Goal: Transaction & Acquisition: Purchase product/service

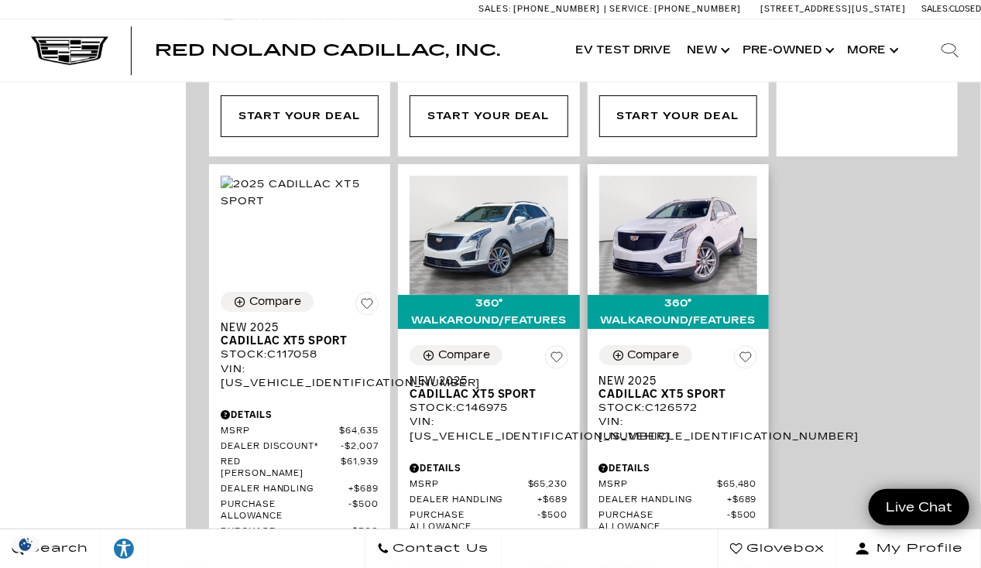
scroll to position [1857, 0]
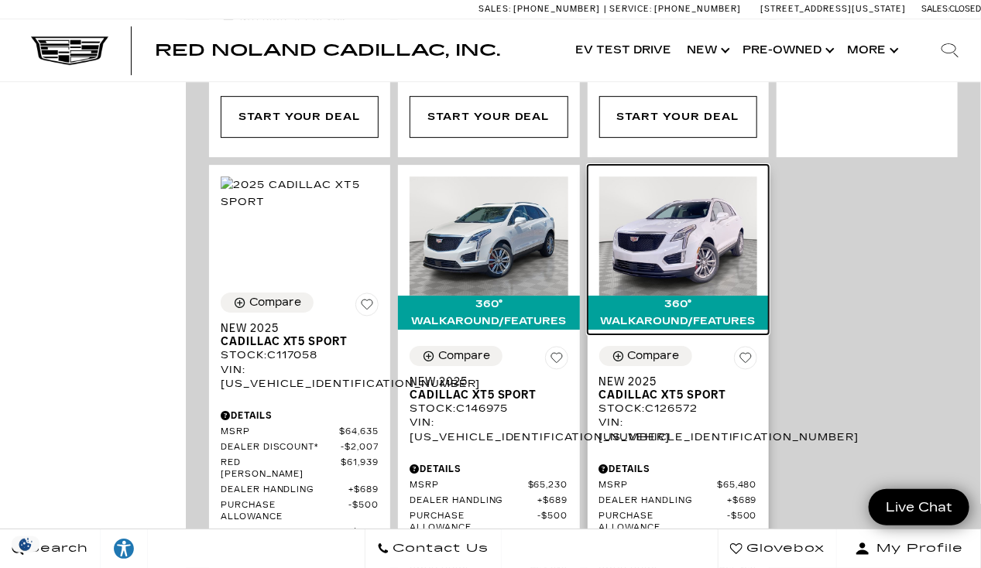
click at [693, 176] on img at bounding box center [678, 235] width 158 height 118
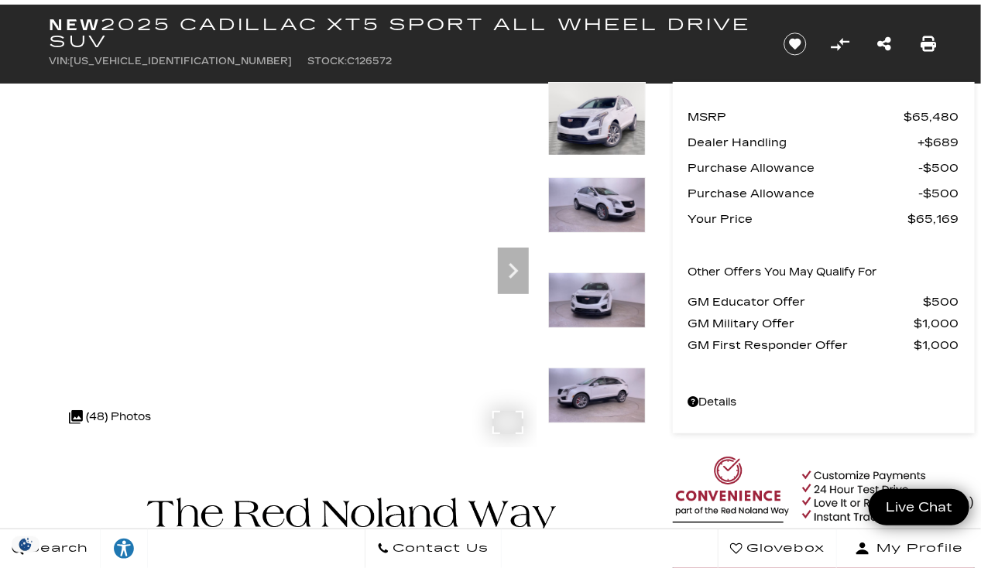
scroll to position [77, 0]
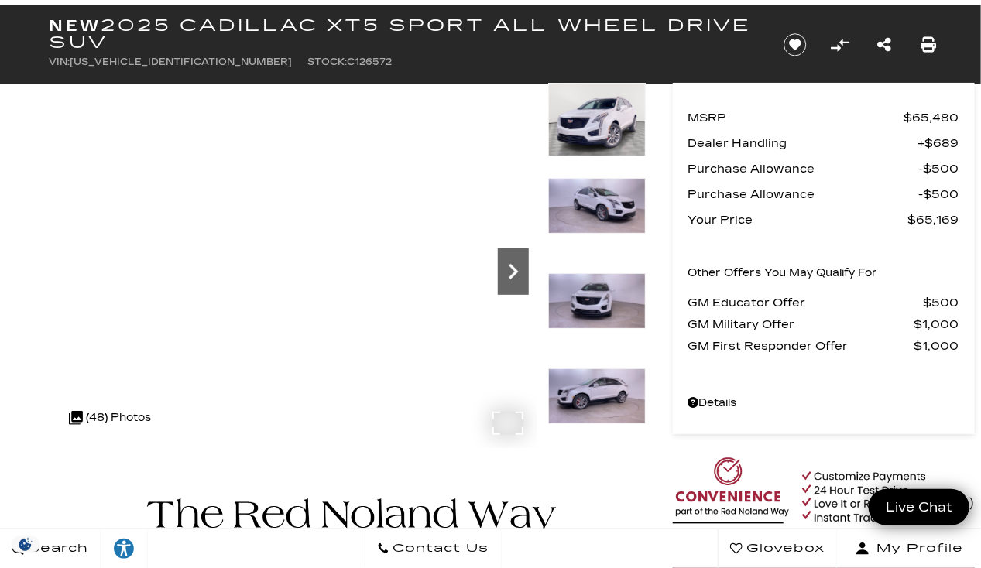
click at [515, 272] on icon "Next" at bounding box center [512, 271] width 9 height 15
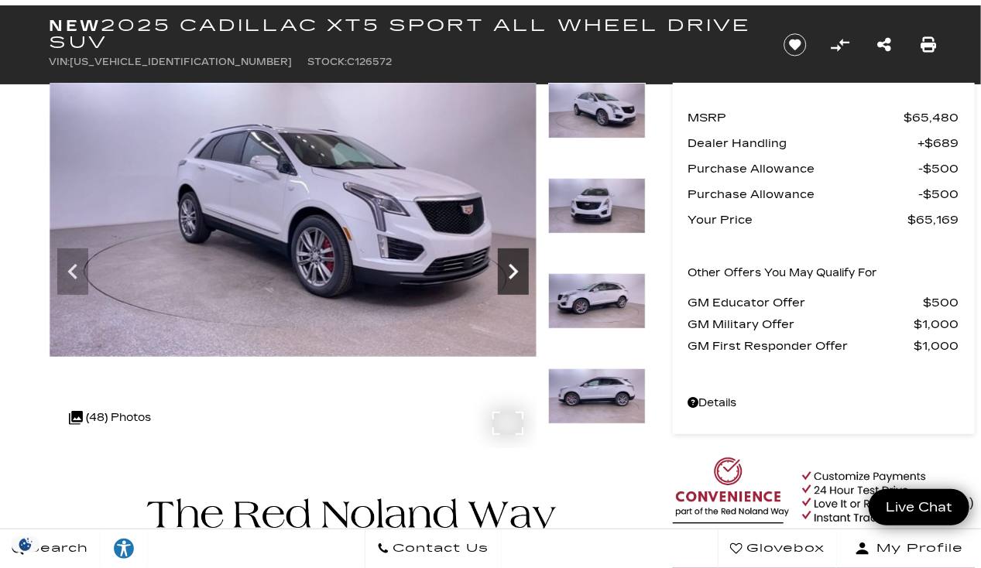
click at [515, 272] on icon "Next" at bounding box center [512, 271] width 9 height 15
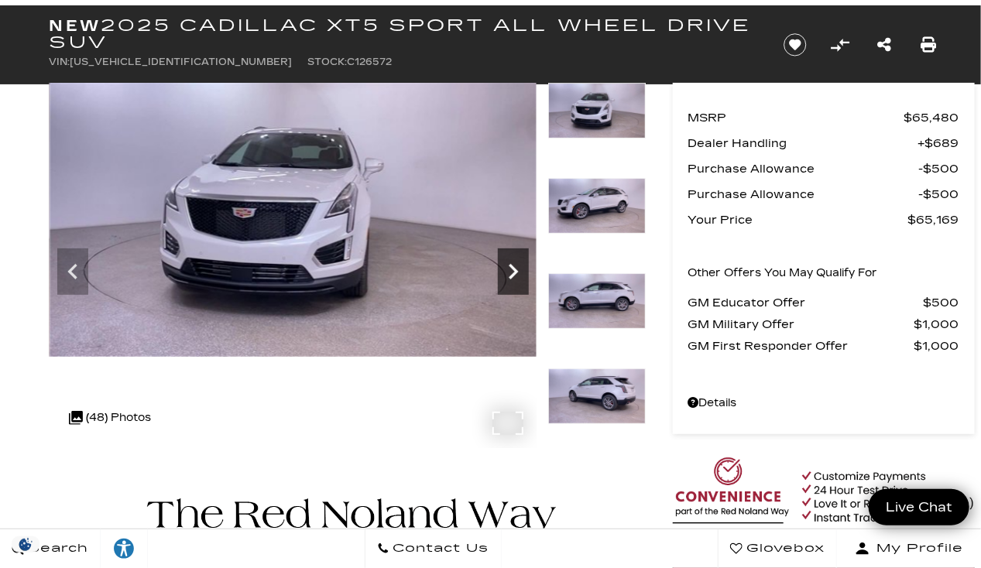
click at [515, 272] on icon "Next" at bounding box center [512, 271] width 9 height 15
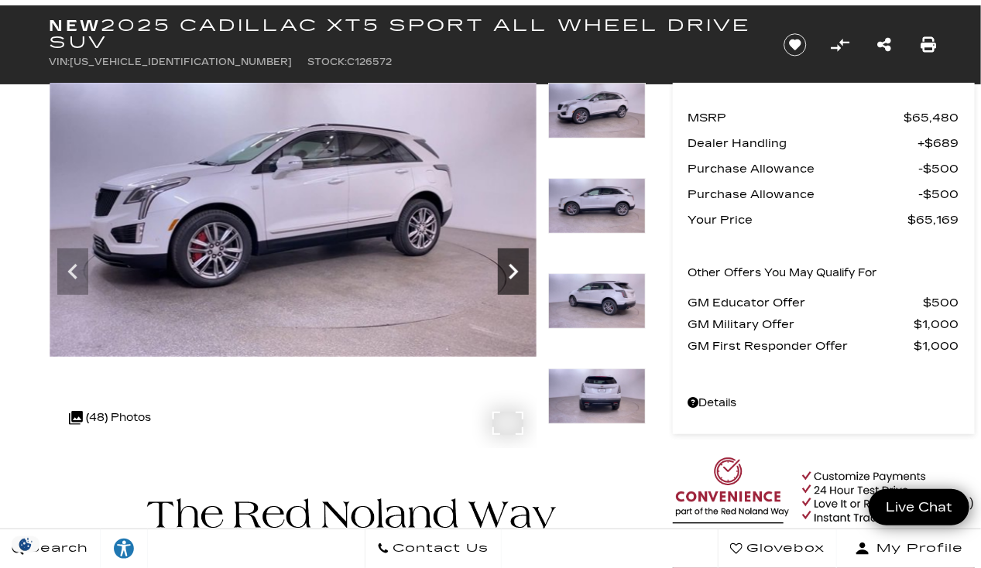
click at [515, 272] on icon "Next" at bounding box center [512, 271] width 9 height 15
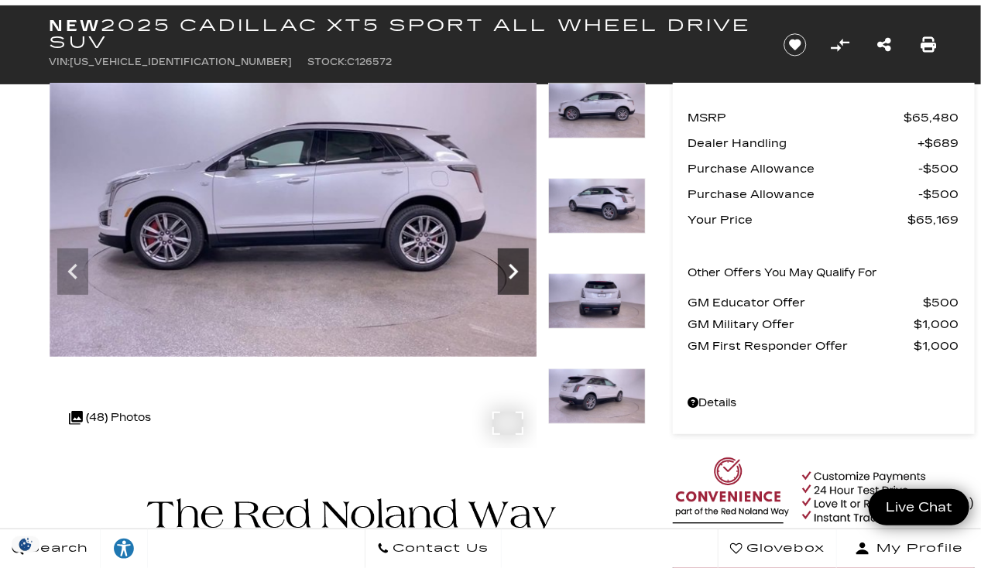
click at [515, 272] on icon "Next" at bounding box center [512, 271] width 9 height 15
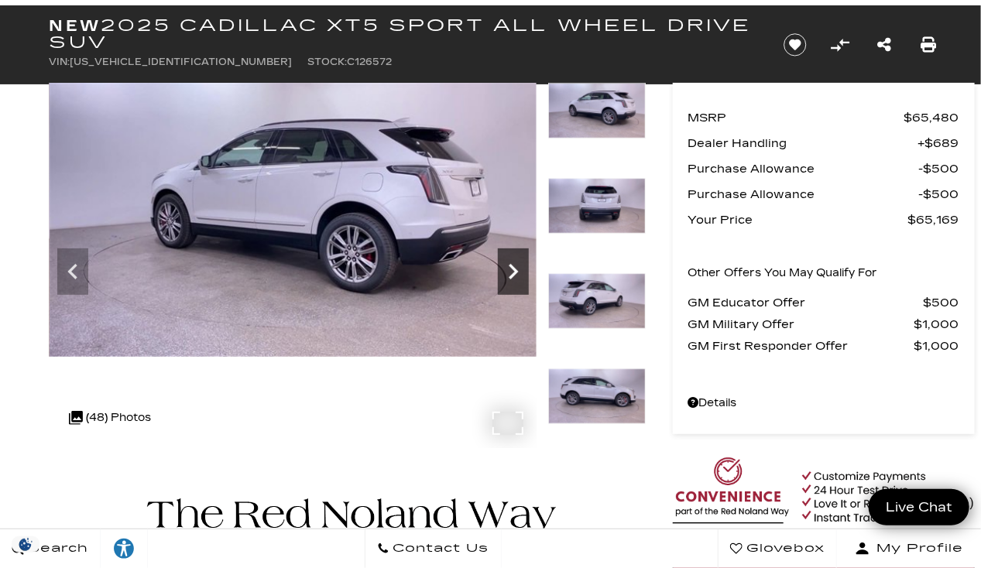
click at [515, 272] on icon "Next" at bounding box center [512, 271] width 9 height 15
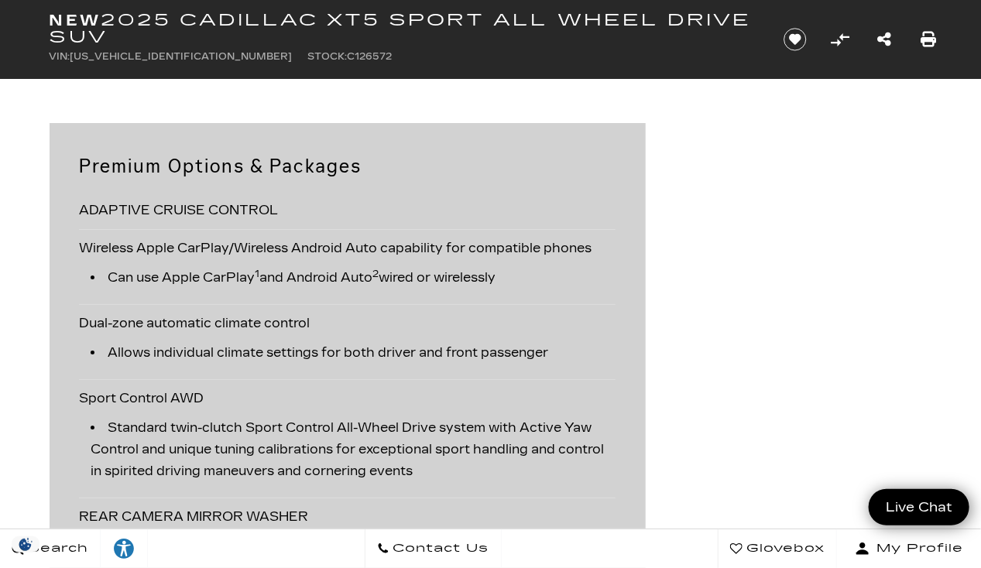
scroll to position [2073, 0]
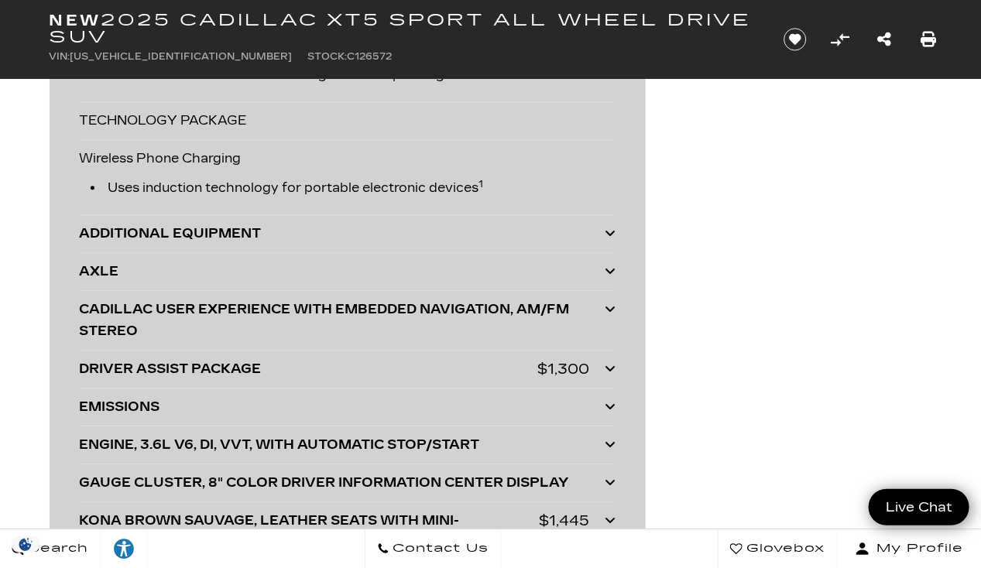
click at [610, 375] on icon at bounding box center [609, 368] width 11 height 12
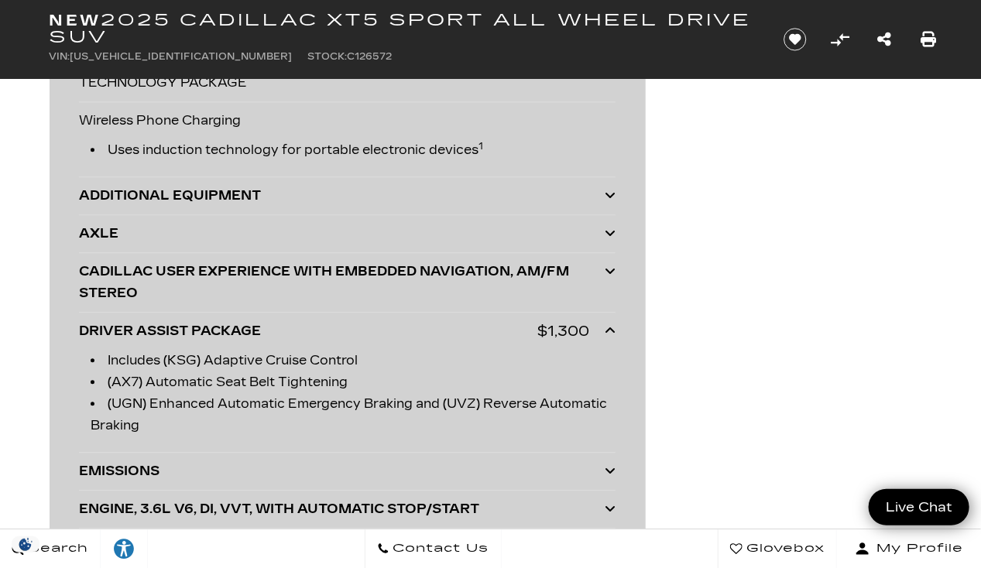
scroll to position [3850, 0]
click at [605, 336] on icon at bounding box center [609, 330] width 11 height 12
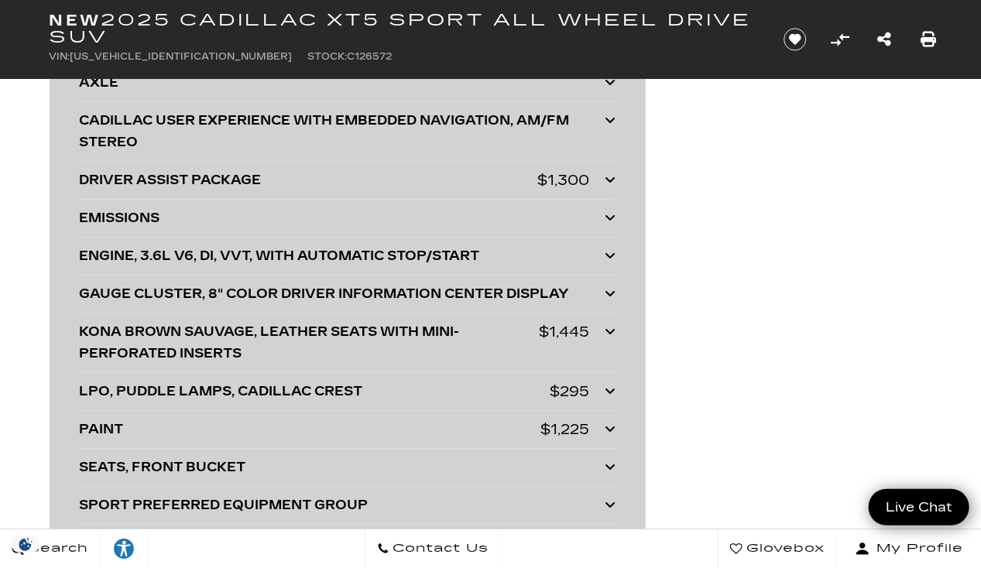
click at [613, 395] on icon at bounding box center [609, 391] width 11 height 12
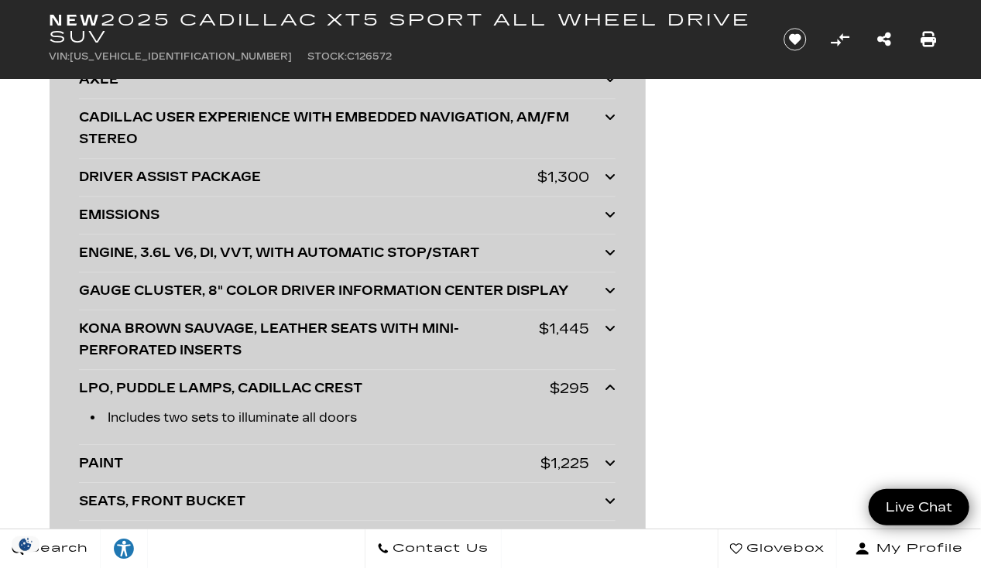
scroll to position [4004, 0]
click at [613, 393] on icon at bounding box center [609, 387] width 11 height 12
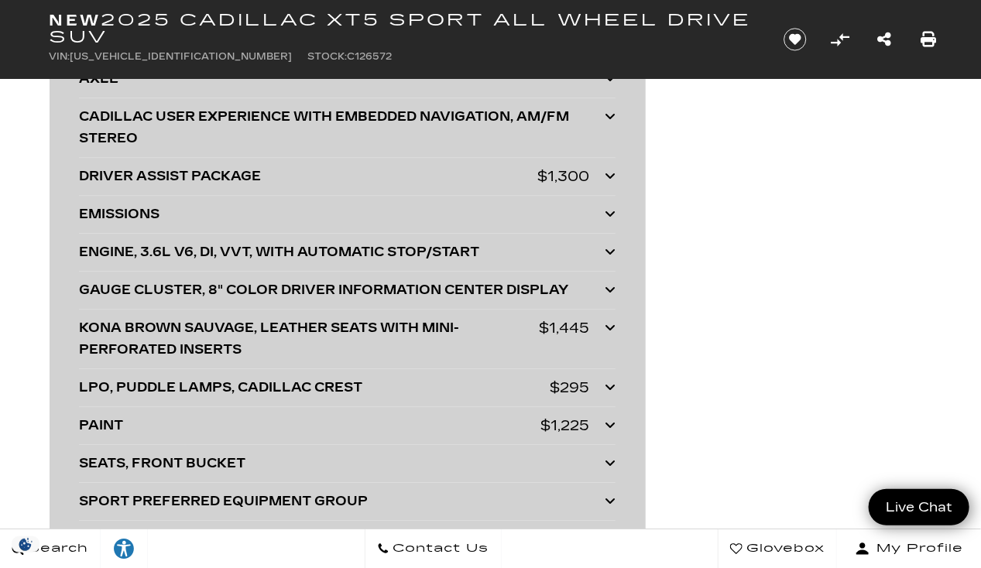
click at [613, 334] on icon at bounding box center [609, 327] width 11 height 12
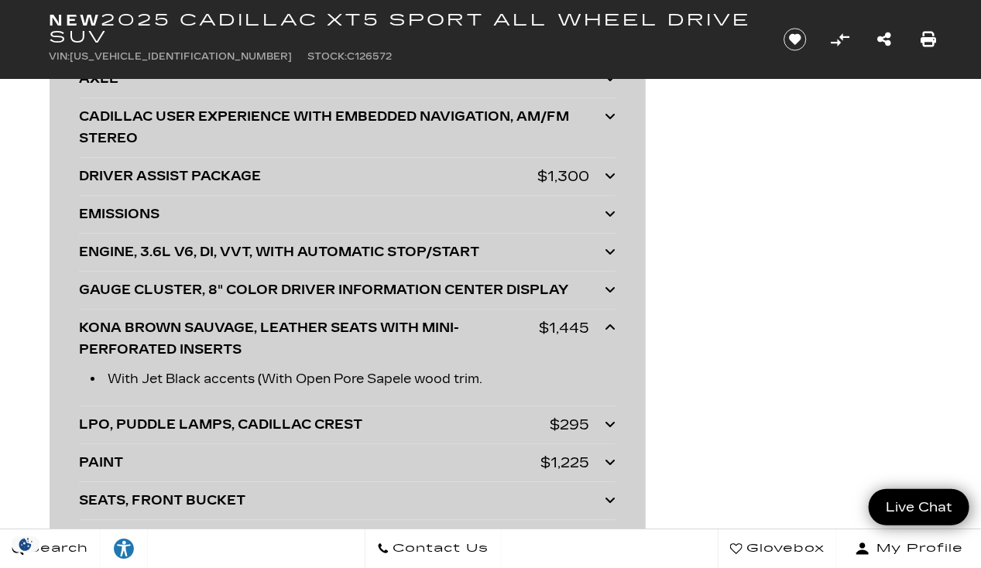
click at [613, 334] on icon at bounding box center [609, 327] width 11 height 12
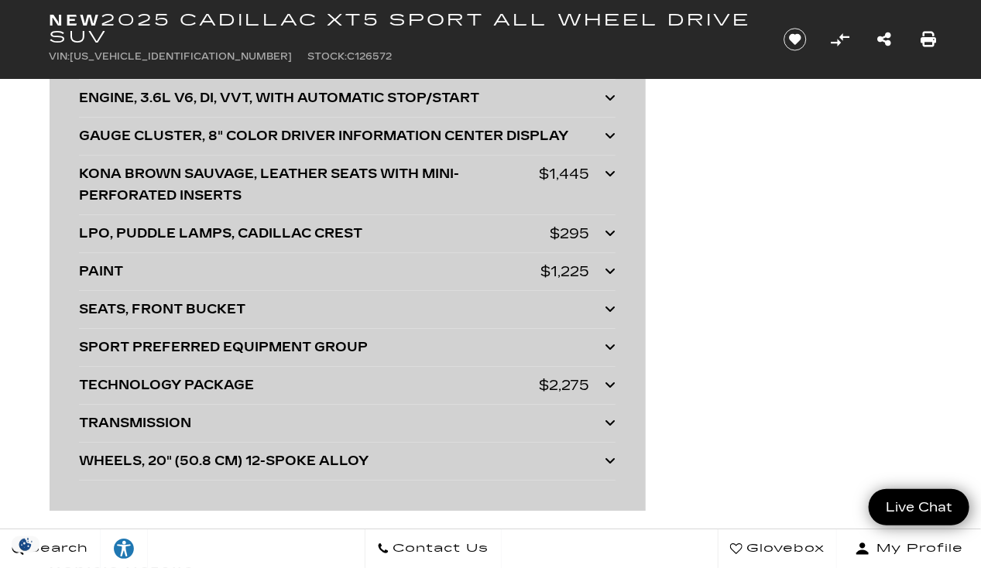
scroll to position [4158, 0]
click at [608, 391] on icon at bounding box center [609, 384] width 11 height 12
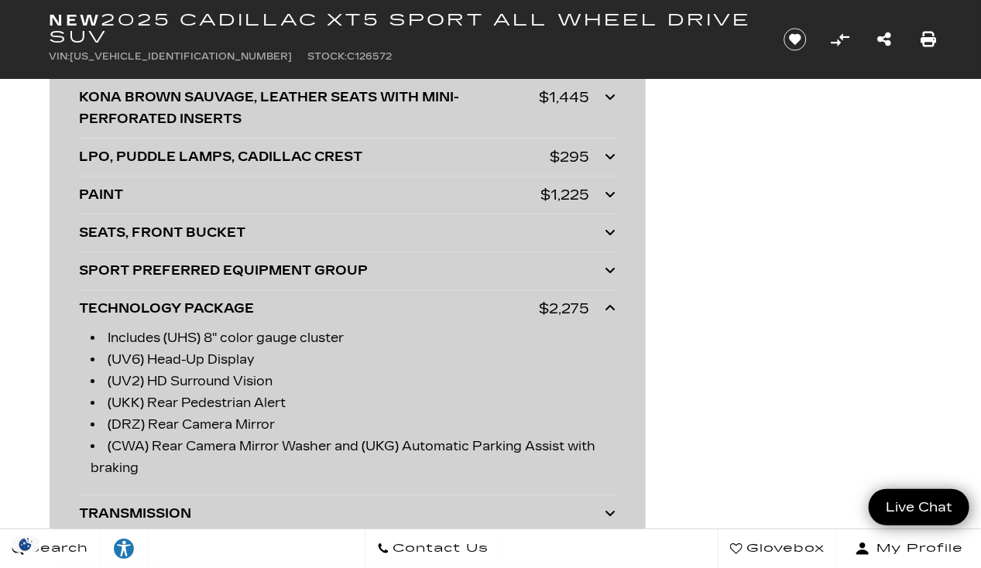
scroll to position [4235, 0]
click at [608, 309] on icon at bounding box center [609, 307] width 11 height 12
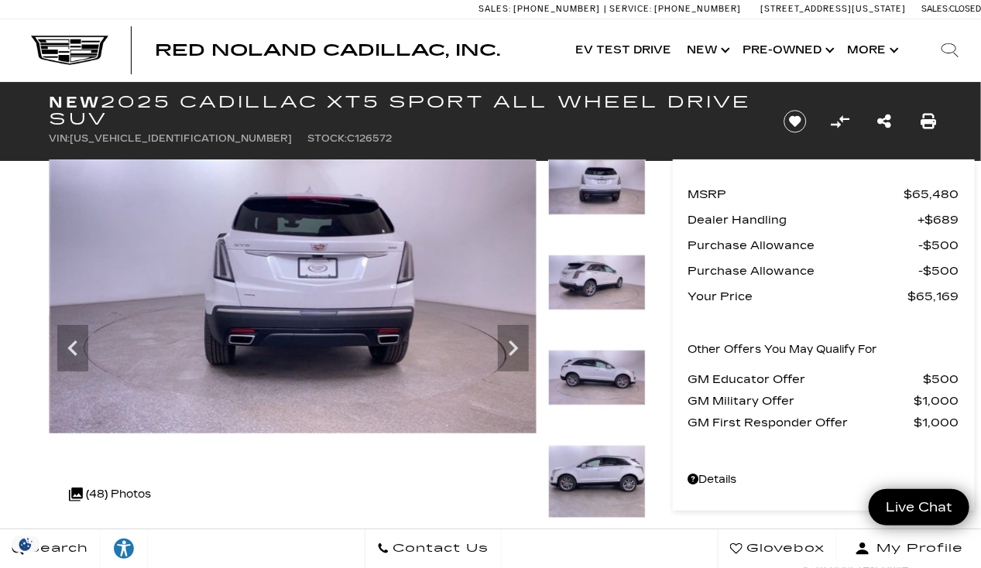
scroll to position [0, 0]
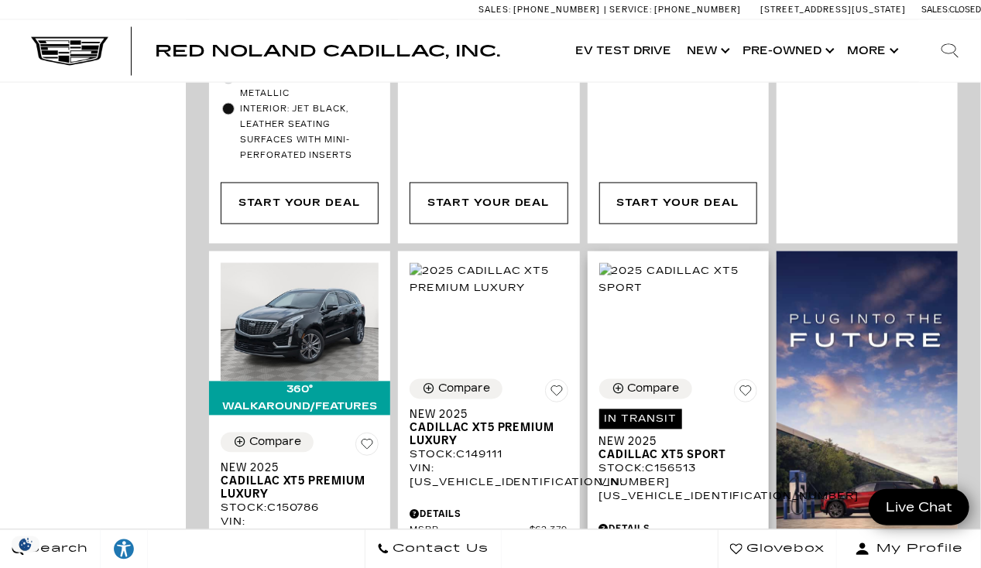
scroll to position [983, 0]
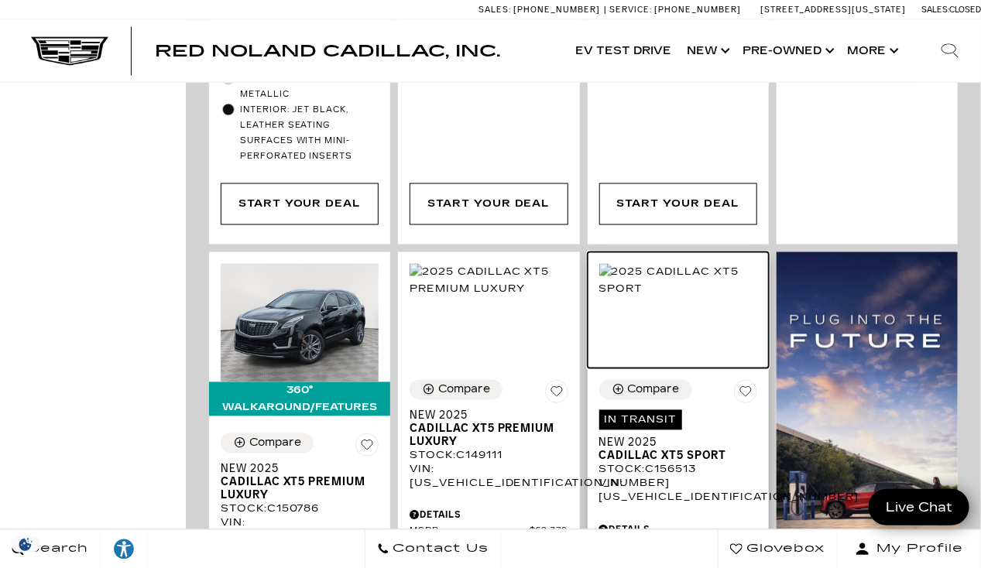
click at [696, 268] on img at bounding box center [678, 281] width 158 height 34
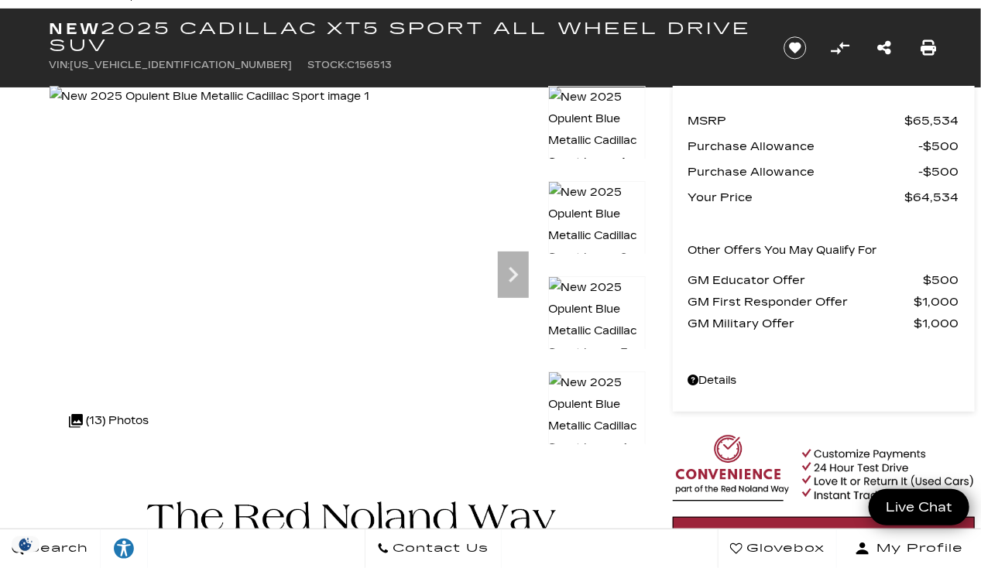
scroll to position [73, 0]
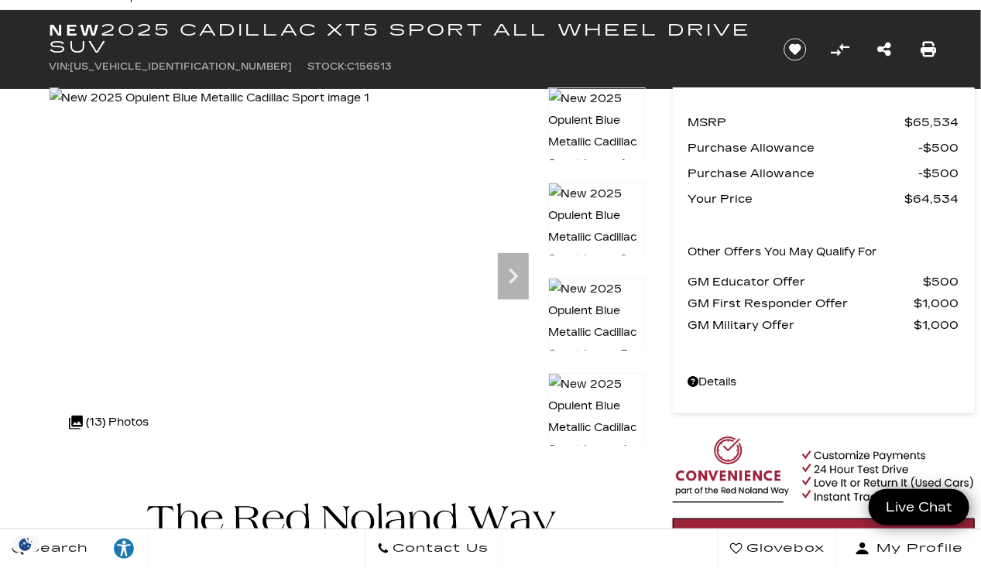
click at [601, 407] on img at bounding box center [597, 417] width 98 height 88
click at [591, 396] on img at bounding box center [597, 417] width 98 height 88
click at [609, 311] on img at bounding box center [597, 322] width 98 height 88
click at [513, 282] on icon "Next" at bounding box center [513, 276] width 31 height 31
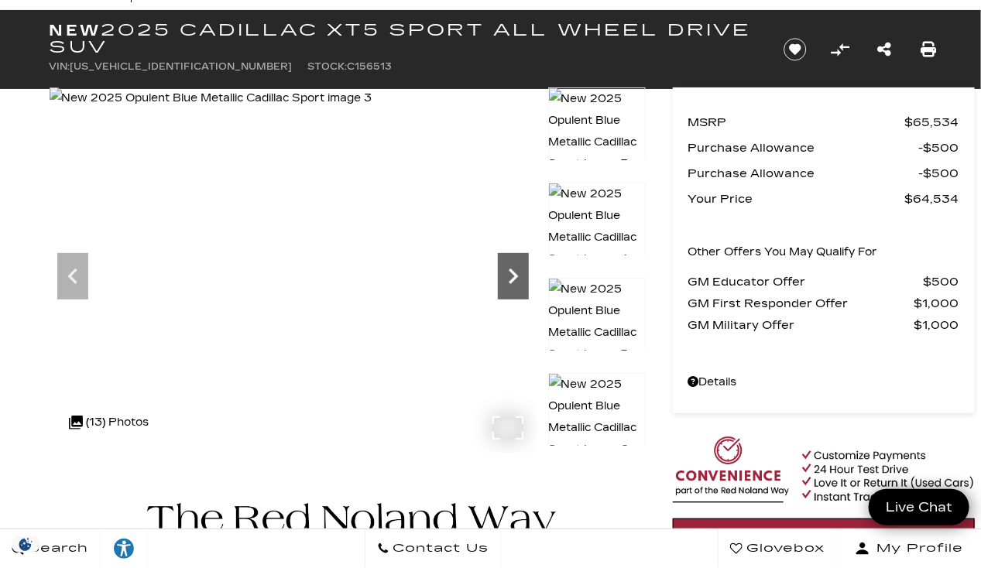
click at [513, 282] on icon "Next" at bounding box center [513, 276] width 31 height 31
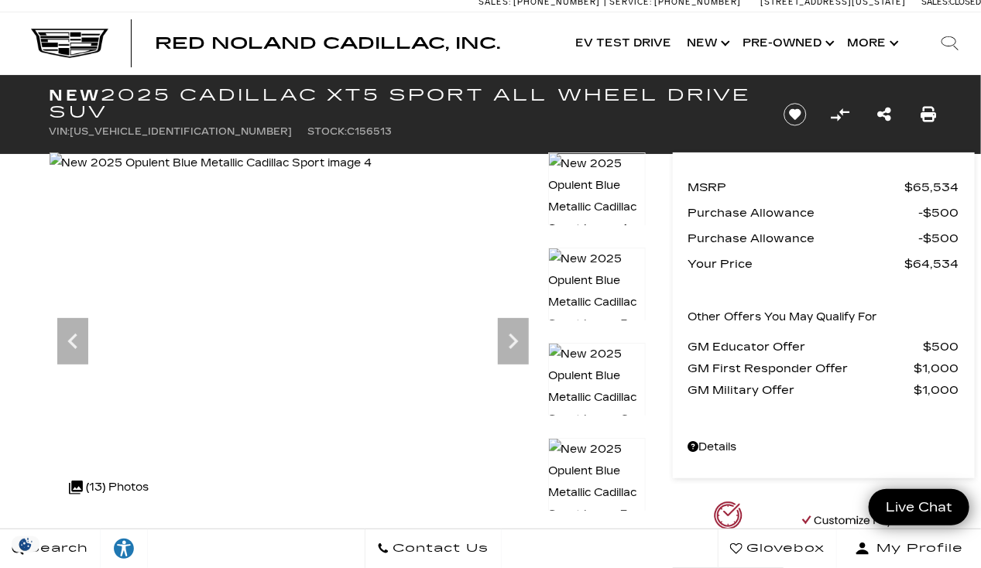
scroll to position [0, 0]
